Goal: Task Accomplishment & Management: Manage account settings

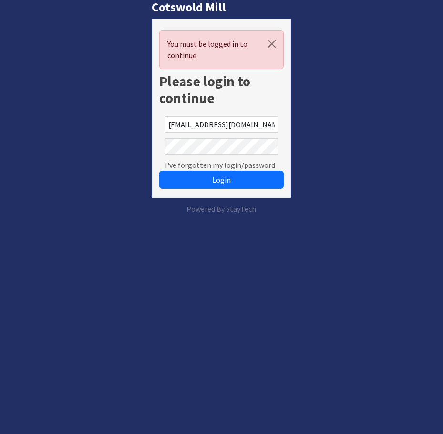
click at [159, 171] on button "Login" at bounding box center [221, 180] width 125 height 18
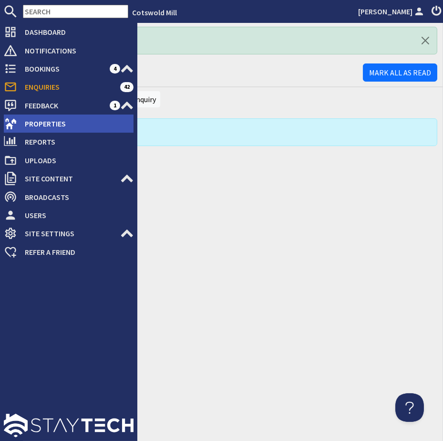
click at [35, 118] on span "Properties" at bounding box center [75, 123] width 116 height 15
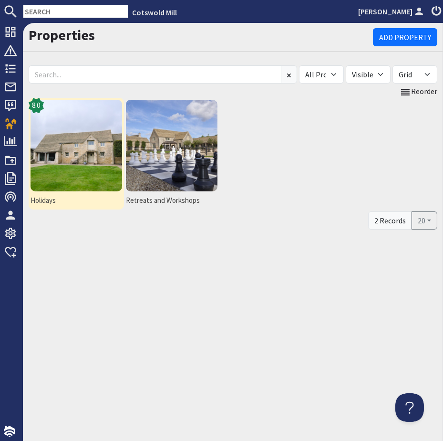
click at [86, 143] on img at bounding box center [77, 146] width 92 height 92
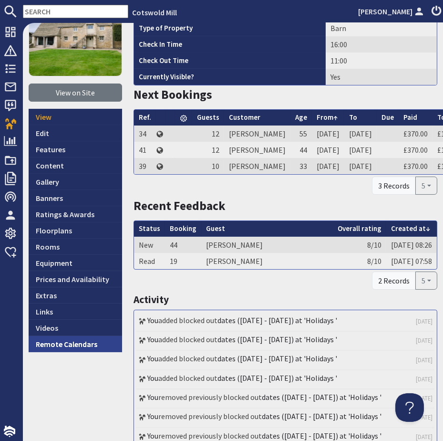
scroll to position [86, 0]
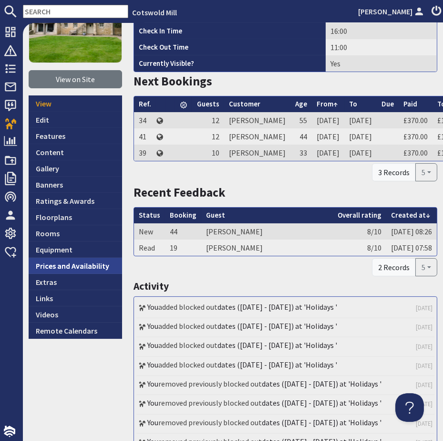
click at [69, 267] on link "Prices and Availability" at bounding box center [75, 266] width 93 height 16
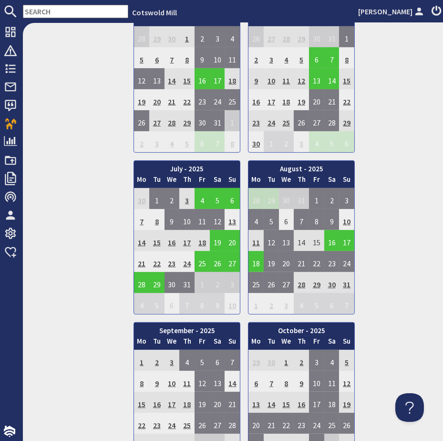
scroll to position [520, 0]
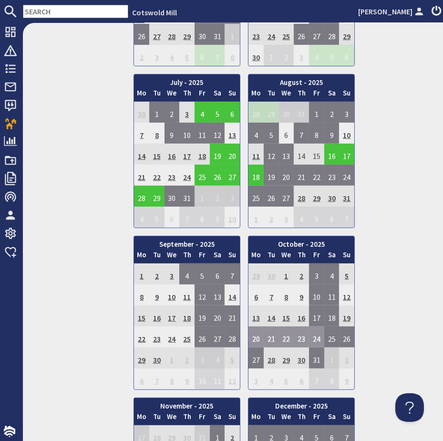
click at [255, 326] on td "20" at bounding box center [255, 336] width 15 height 21
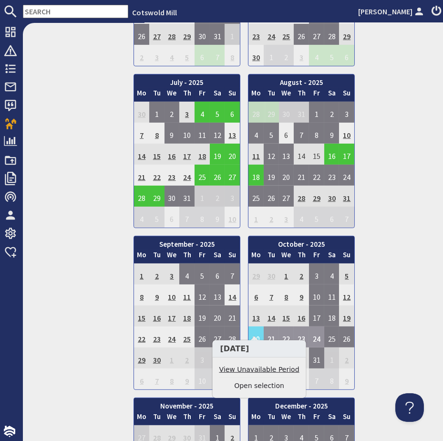
click at [267, 372] on link "View Unavailable Period" at bounding box center [259, 369] width 80 height 10
